Goal: Find specific page/section: Find specific page/section

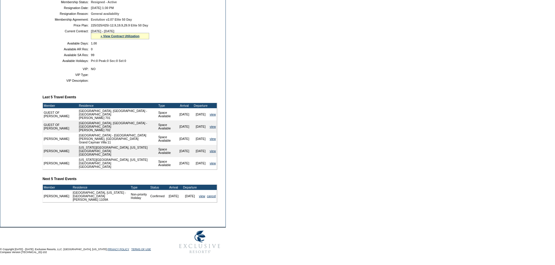
scroll to position [149, 0]
click at [212, 116] on link "view" at bounding box center [213, 114] width 6 height 3
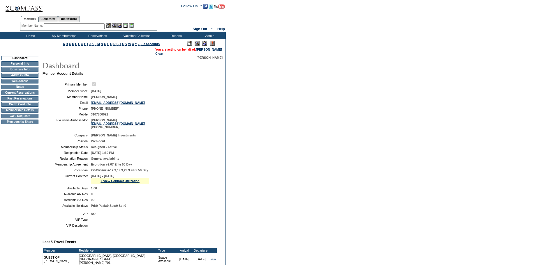
scroll to position [149, 0]
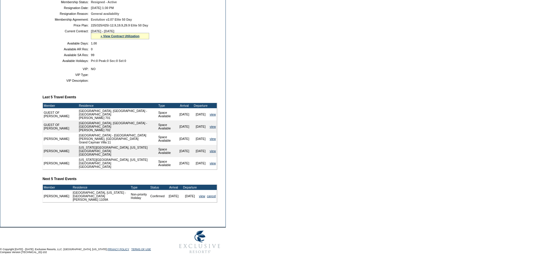
click at [186, 71] on td "NO" at bounding box center [153, 68] width 124 height 3
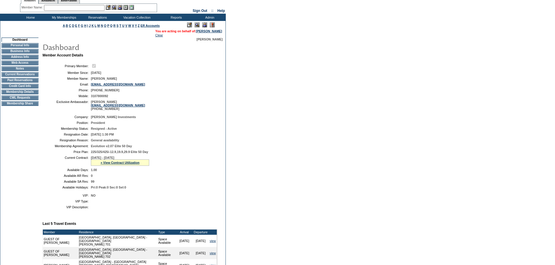
scroll to position [3, 0]
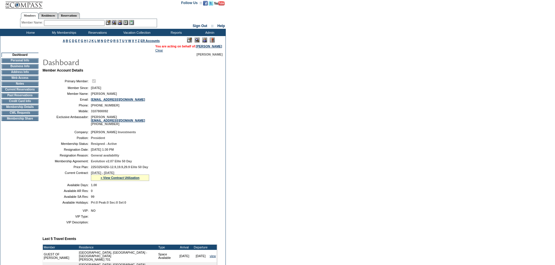
click at [14, 110] on td "Membership Details" at bounding box center [19, 107] width 37 height 5
